Goal: Check status: Check status

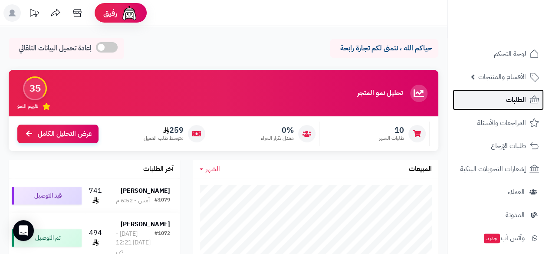
click at [513, 100] on span "الطلبات" at bounding box center [516, 100] width 20 height 12
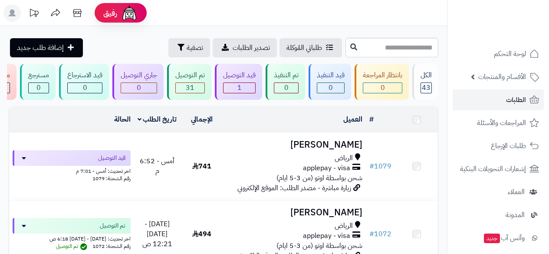
click at [513, 100] on span "الطلبات" at bounding box center [516, 100] width 20 height 12
